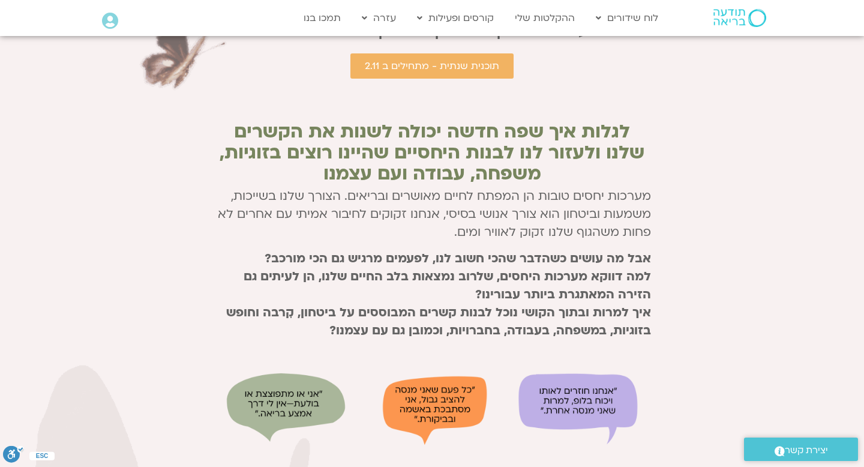
scroll to position [451, 0]
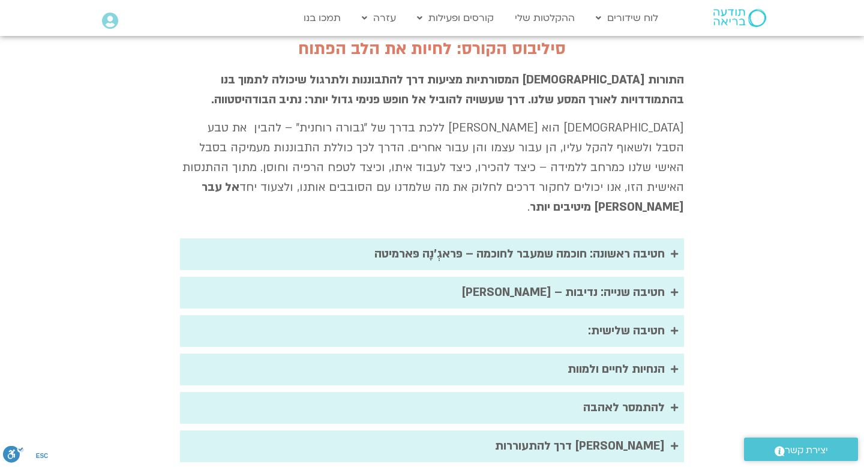
scroll to position [2097, 0]
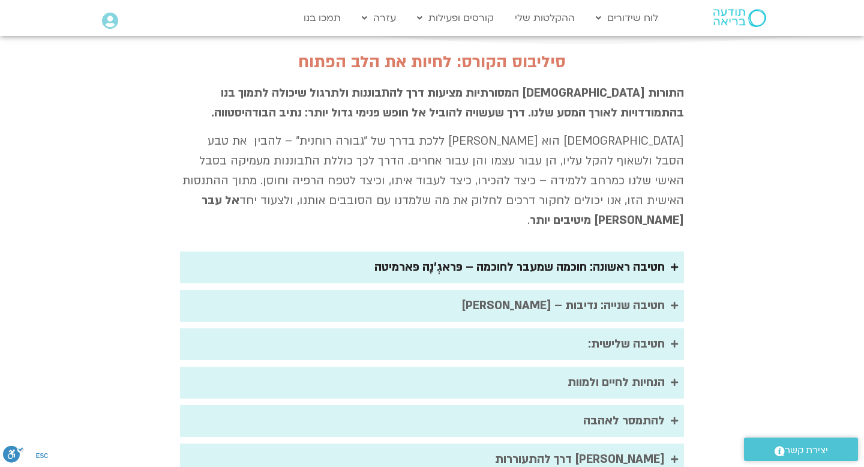
click at [669, 251] on summary "חטיבה ראשונה: חוכמה שמעבר לחוכמה – פּראגְ'נָה פּארמיטה" at bounding box center [432, 267] width 504 height 32
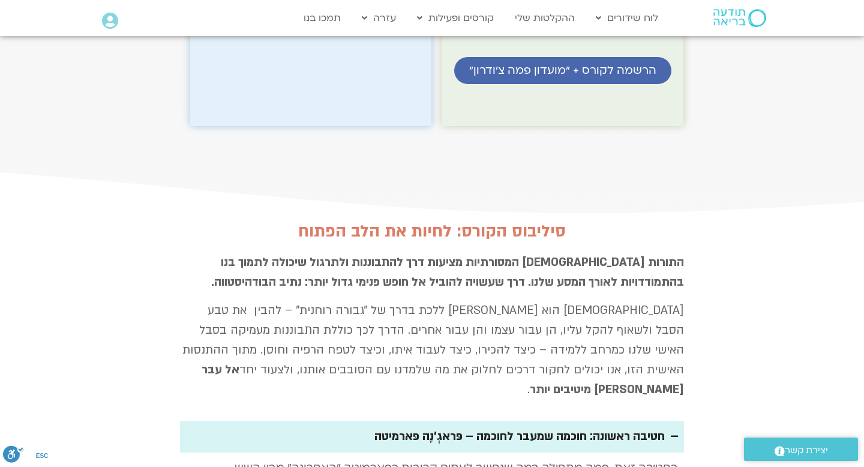
scroll to position [1923, 0]
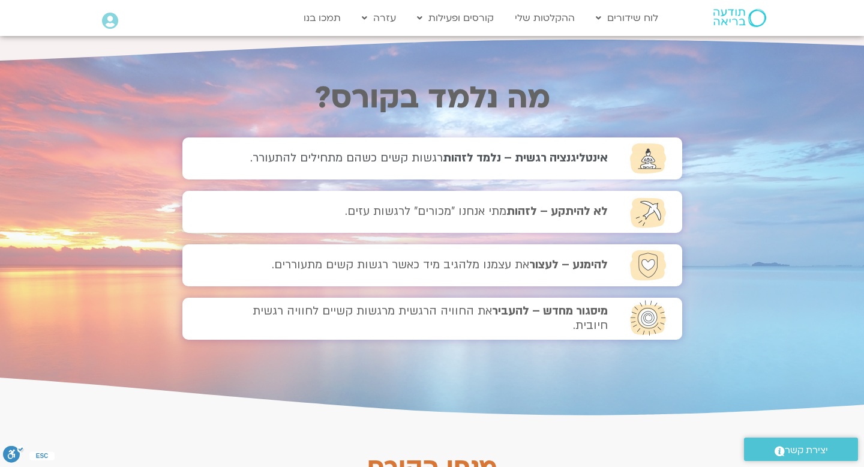
scroll to position [747, 0]
